Goal: Check status: Check status

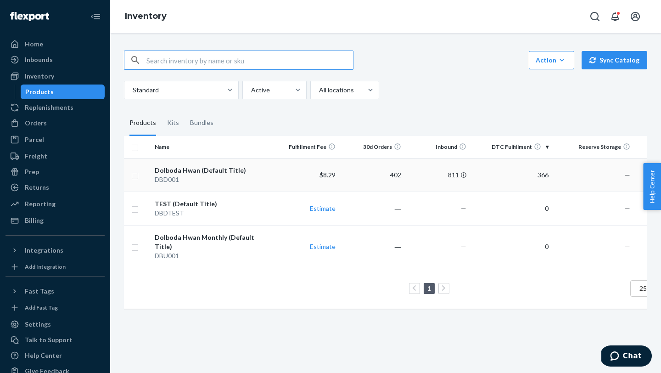
click at [506, 180] on td "366" at bounding box center [511, 175] width 82 height 34
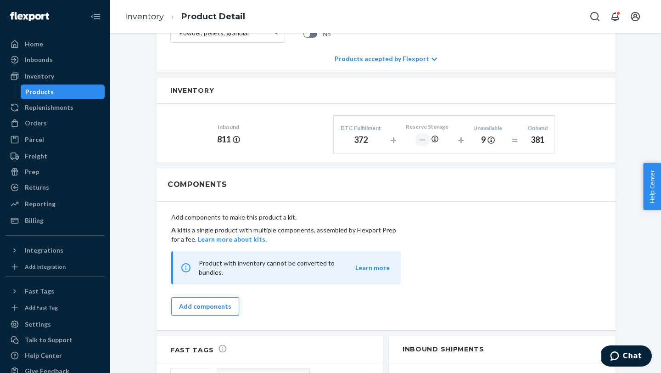
scroll to position [423, 0]
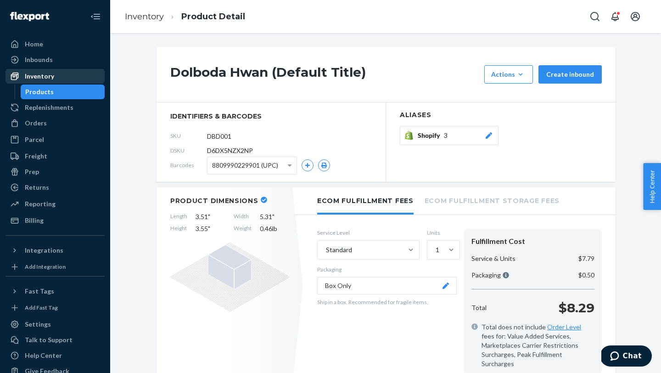
click at [48, 81] on div "Inventory" at bounding box center [54, 76] width 97 height 13
